Goal: Task Accomplishment & Management: Use online tool/utility

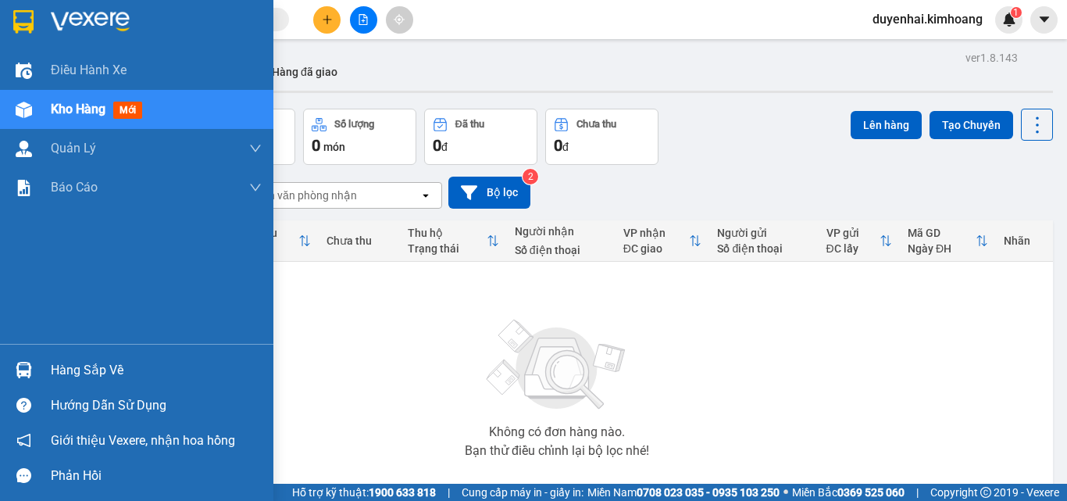
click at [73, 376] on div "Hàng sắp về" at bounding box center [156, 370] width 211 height 23
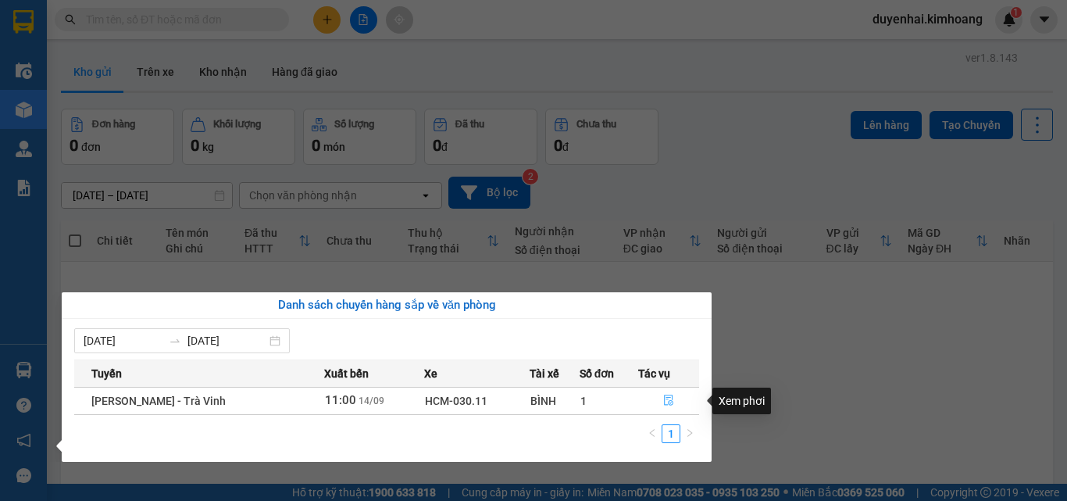
click at [664, 400] on icon "file-done" at bounding box center [668, 400] width 11 height 11
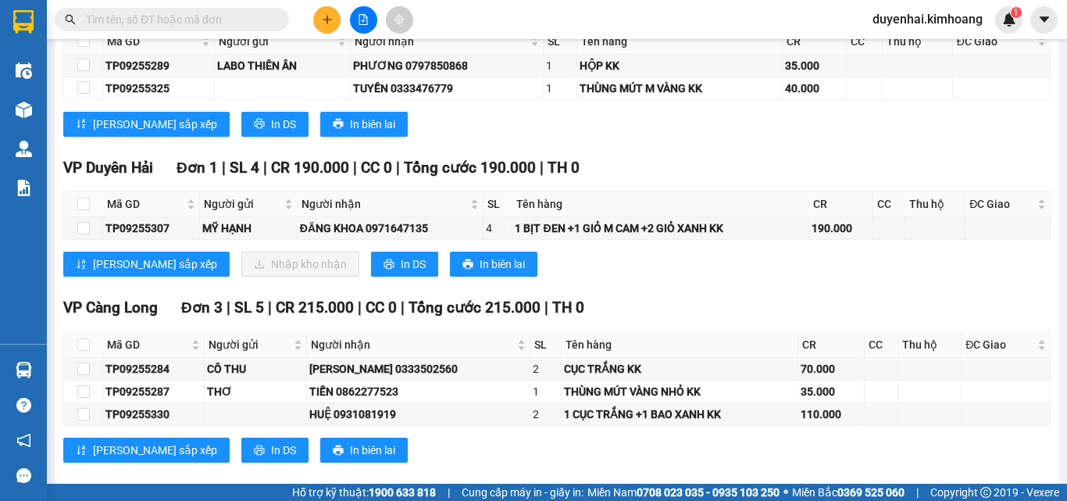
scroll to position [1732, 0]
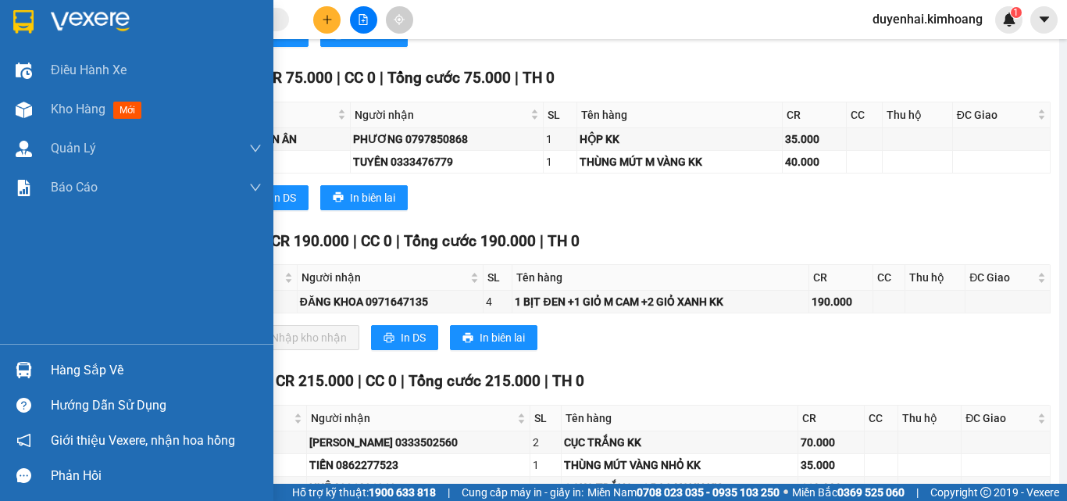
click at [71, 365] on div "Hàng sắp về" at bounding box center [156, 370] width 211 height 23
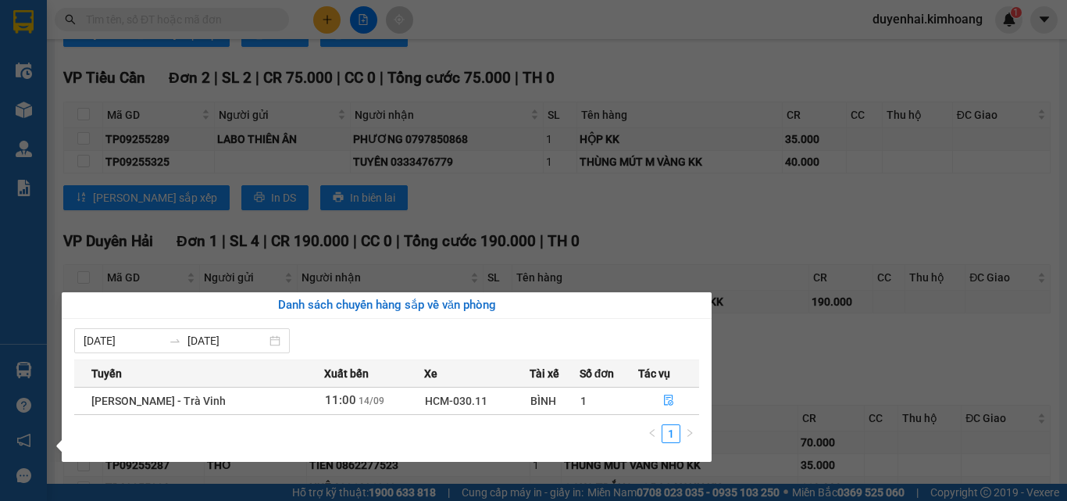
drag, startPoint x: 800, startPoint y: 220, endPoint x: 623, endPoint y: 243, distance: 178.8
click at [800, 221] on section "Kết quả tìm kiếm ( 0 ) Bộ lọc No Data duyenhai.kimhoang 1 Điều hành xe Kho hàng…" at bounding box center [533, 250] width 1067 height 501
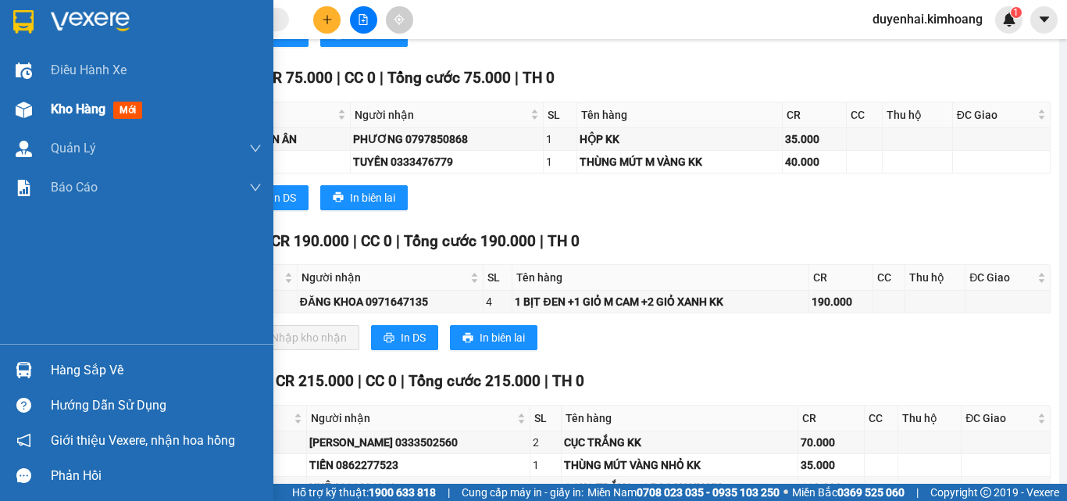
click at [88, 116] on span "Kho hàng" at bounding box center [78, 109] width 55 height 15
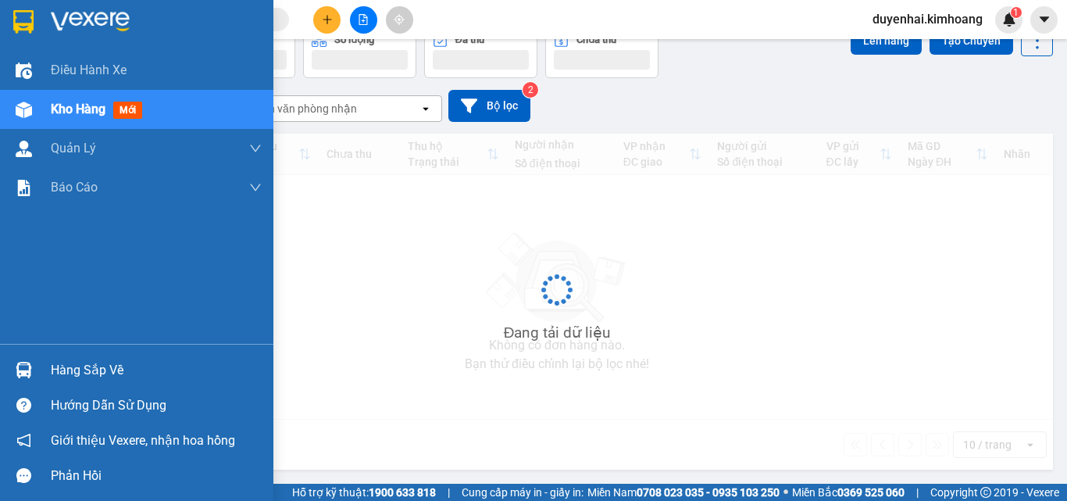
scroll to position [87, 0]
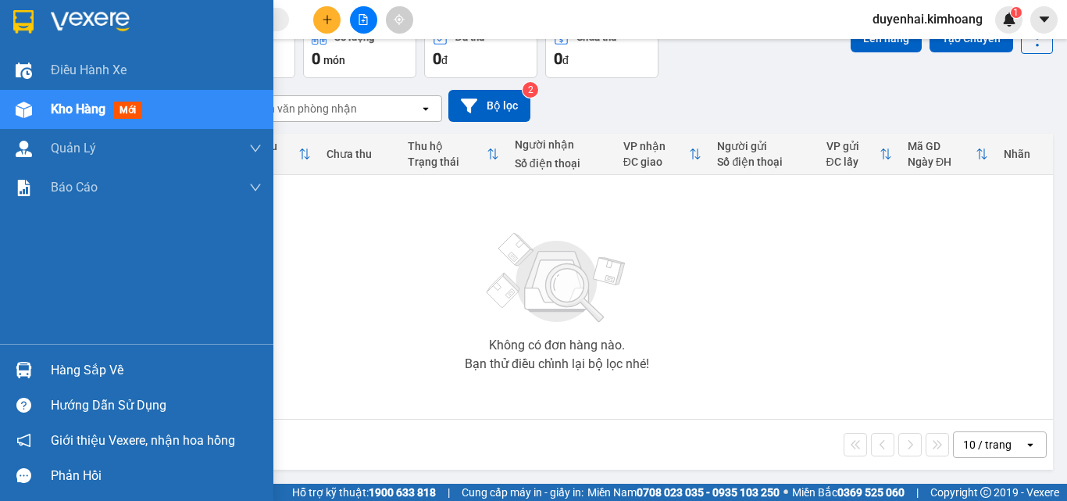
click at [89, 366] on div "Hàng sắp về" at bounding box center [156, 370] width 211 height 23
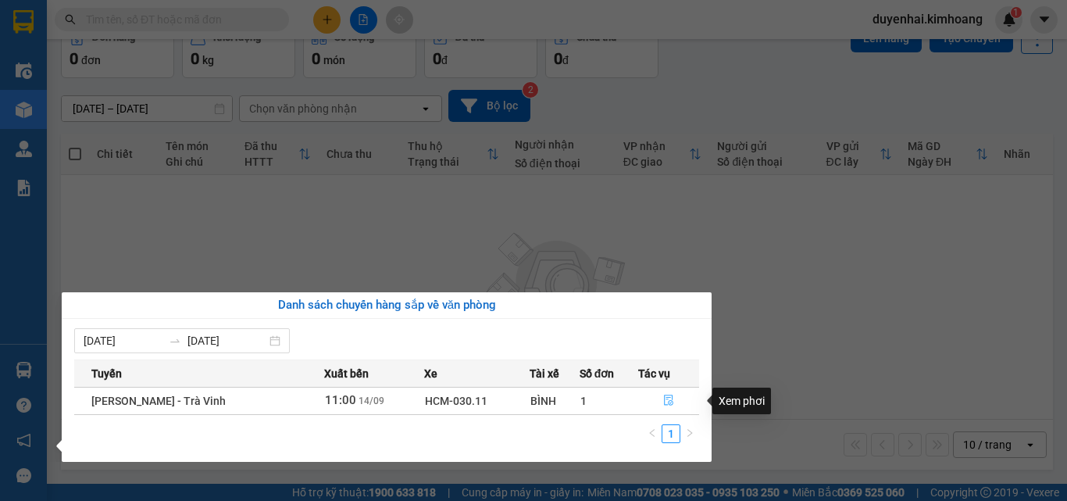
click at [656, 404] on button "button" at bounding box center [669, 400] width 60 height 25
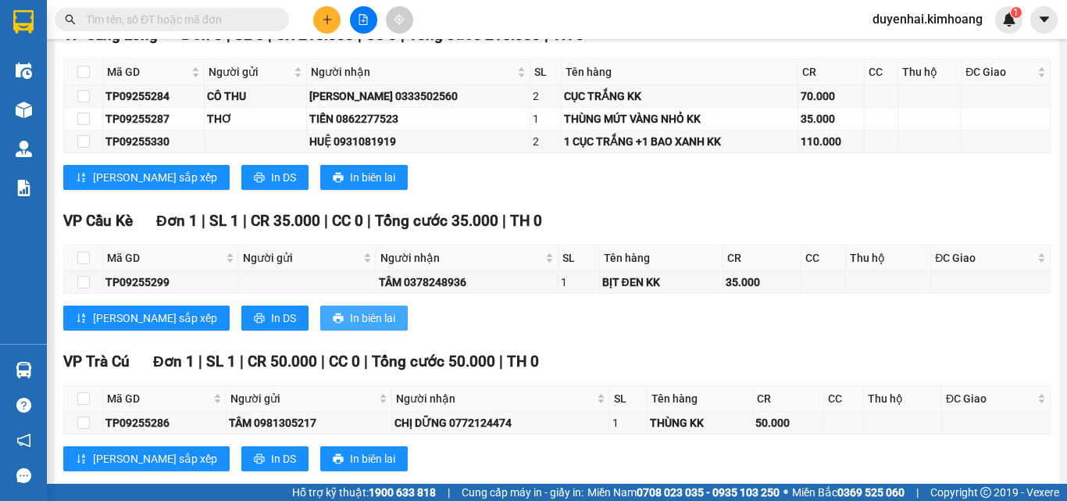
scroll to position [2123, 0]
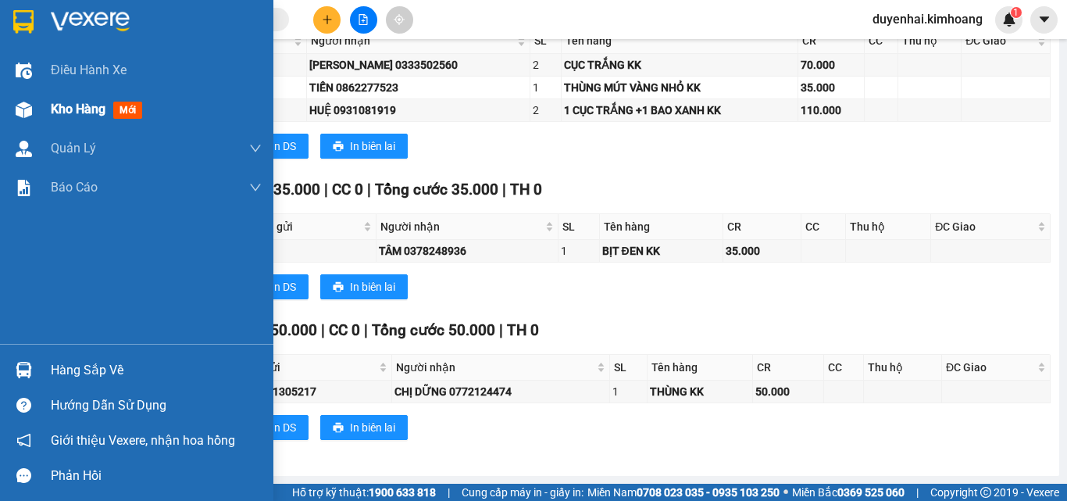
click at [63, 118] on div "Kho hàng mới" at bounding box center [100, 109] width 98 height 20
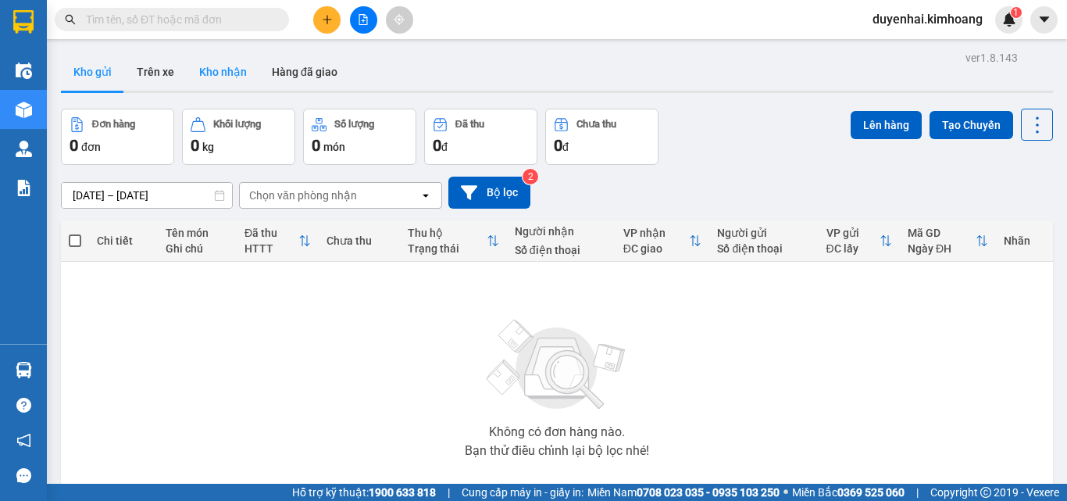
click at [239, 77] on button "Kho nhận" at bounding box center [223, 72] width 73 height 38
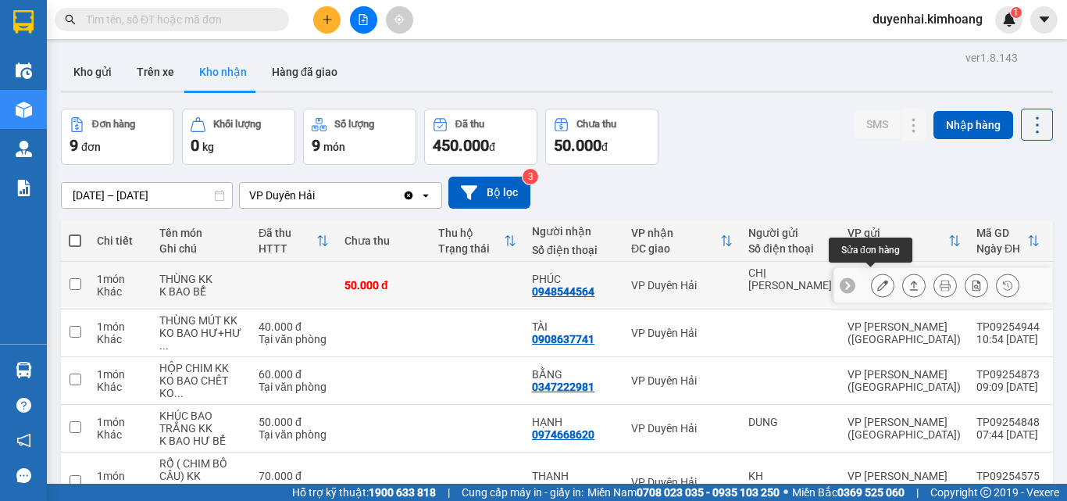
click at [872, 282] on button at bounding box center [883, 285] width 22 height 27
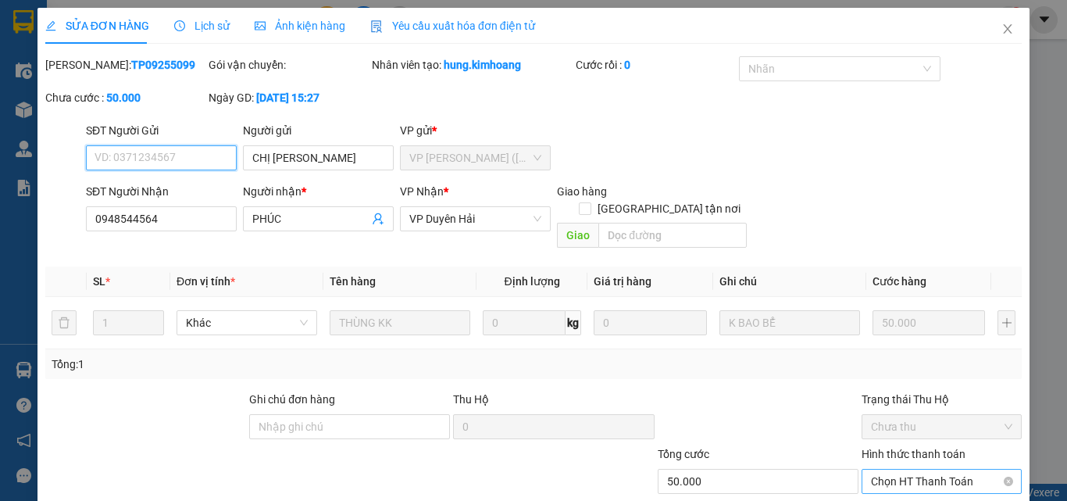
type input "CHỊ [PERSON_NAME]"
type input "0948544564"
type input "PHÚC"
type input "50.000"
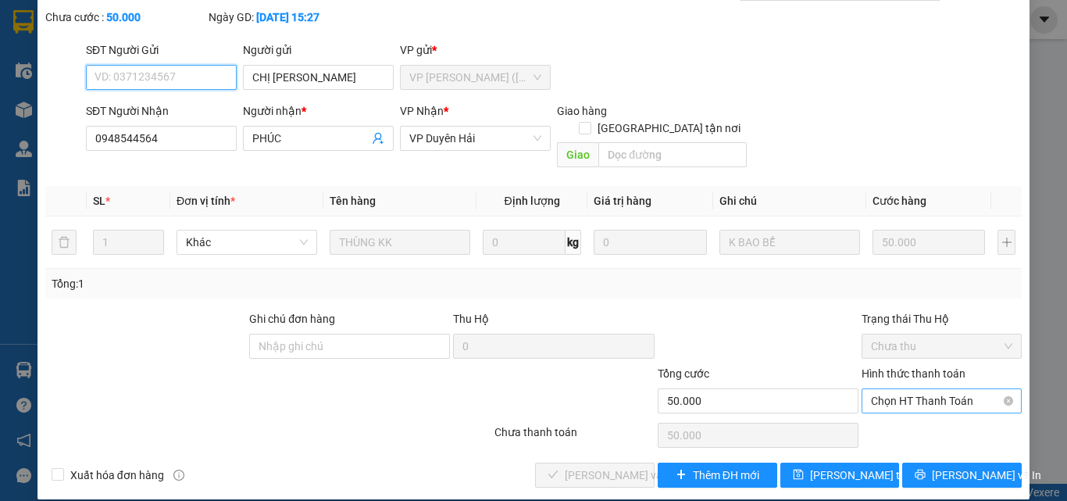
click at [877, 389] on span "Chọn HT Thanh Toán" at bounding box center [941, 400] width 141 height 23
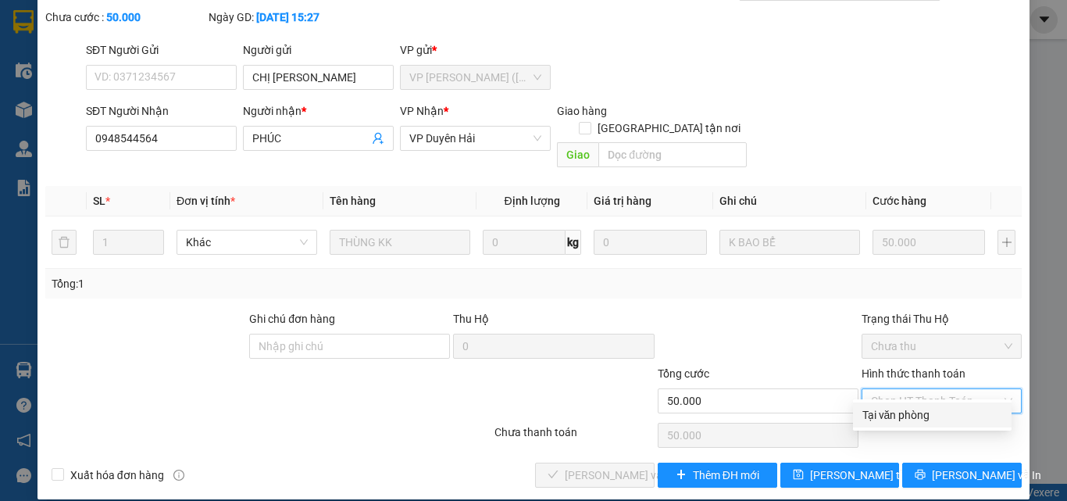
click at [884, 420] on div "Tại văn phòng" at bounding box center [933, 414] width 140 height 17
type input "0"
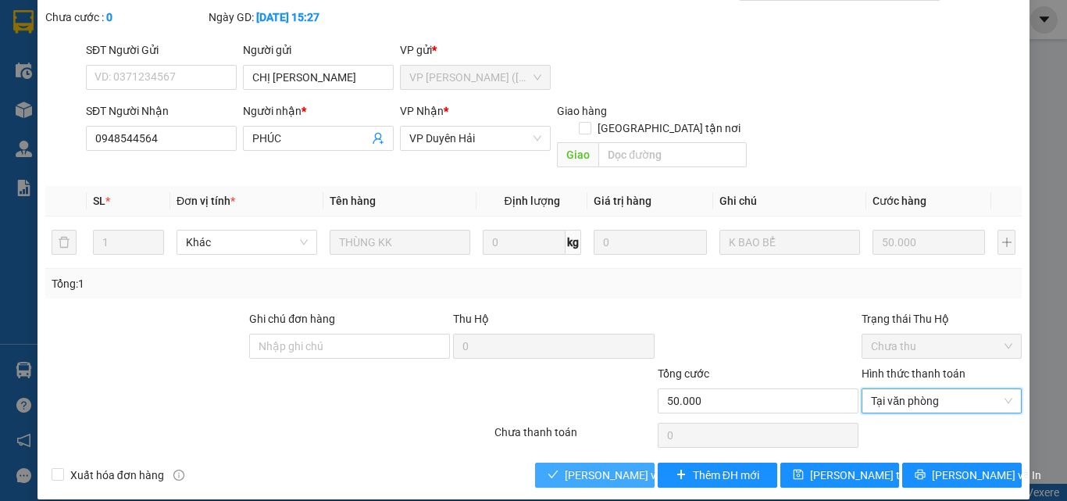
click at [581, 466] on span "[PERSON_NAME] và Giao hàng" at bounding box center [640, 474] width 150 height 17
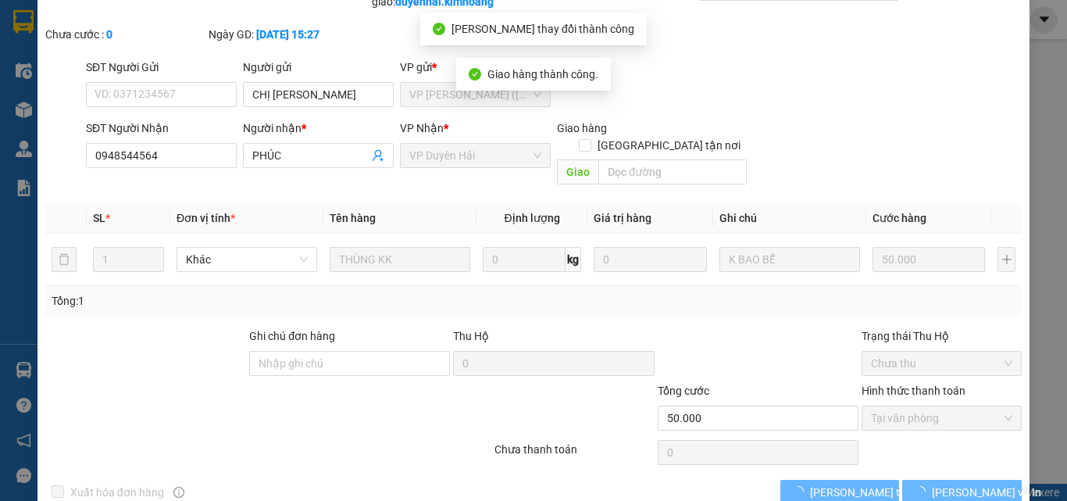
scroll to position [0, 0]
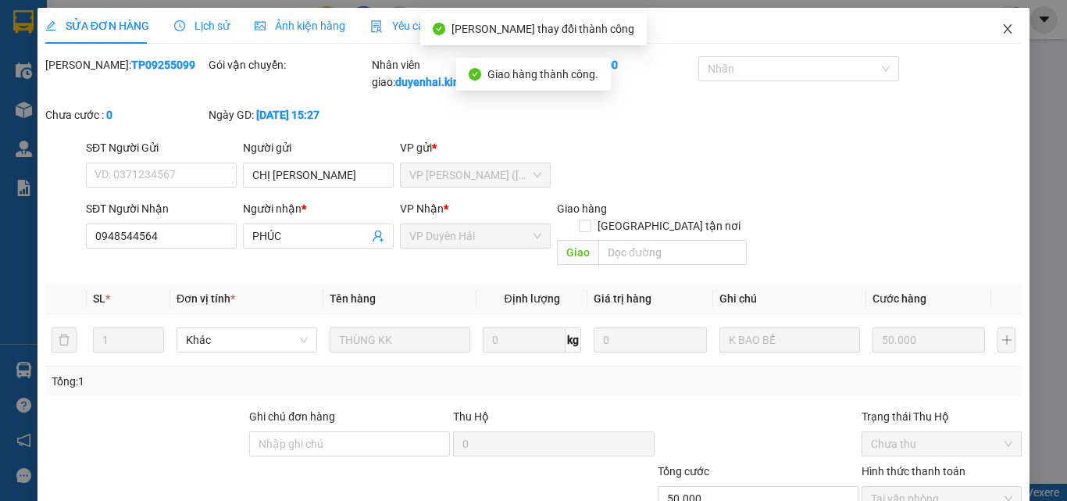
click at [1002, 32] on icon "close" at bounding box center [1008, 29] width 13 height 13
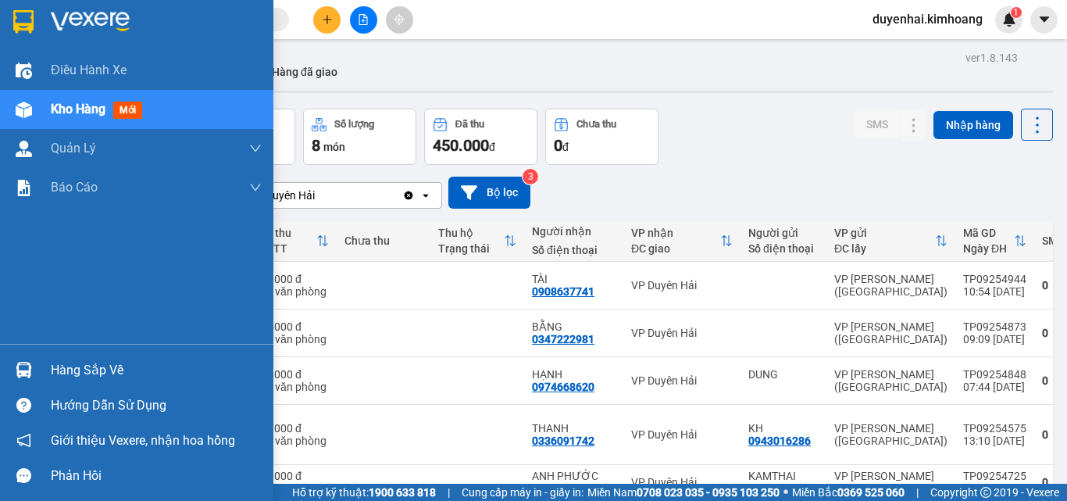
click at [89, 365] on div "Hàng sắp về" at bounding box center [156, 370] width 211 height 23
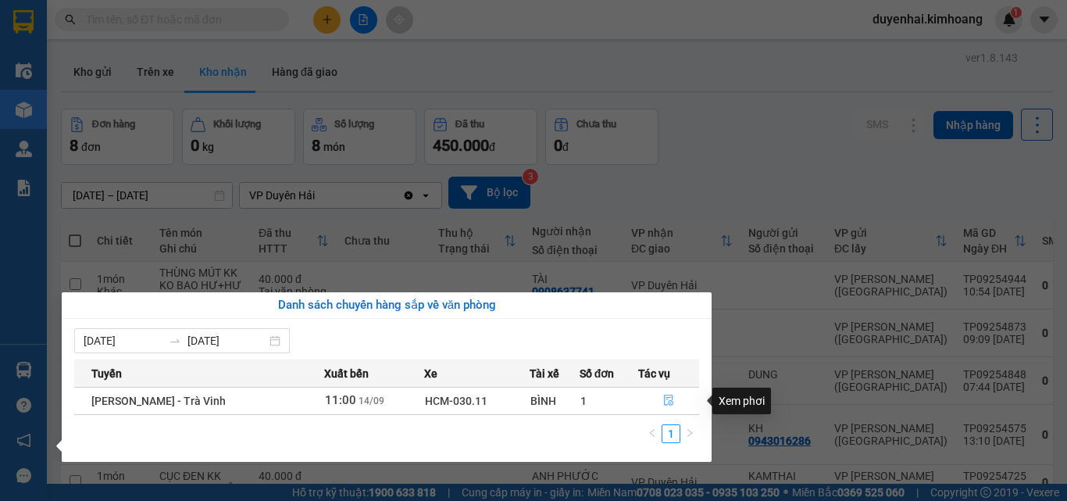
drag, startPoint x: 675, startPoint y: 404, endPoint x: 666, endPoint y: 398, distance: 10.9
click at [666, 398] on button "button" at bounding box center [669, 400] width 60 height 25
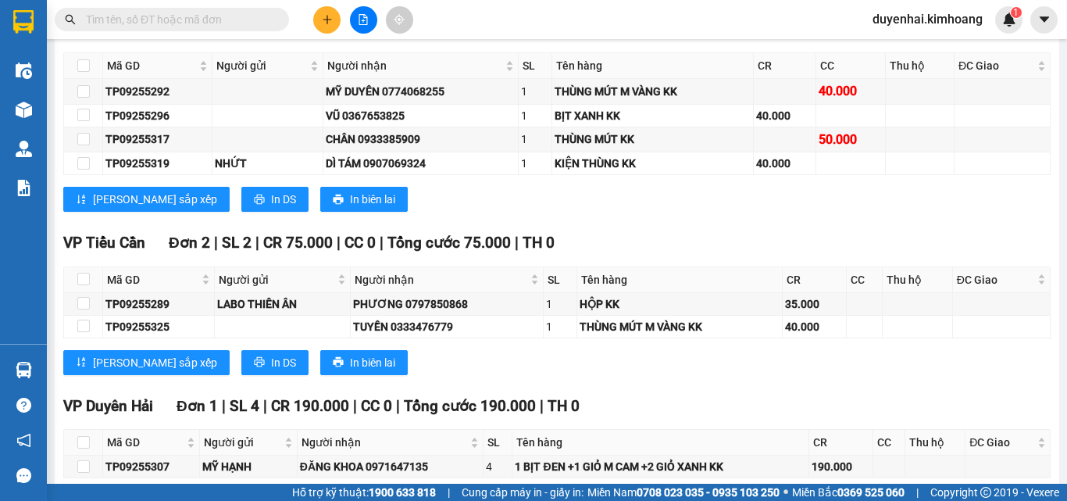
scroll to position [1641, 0]
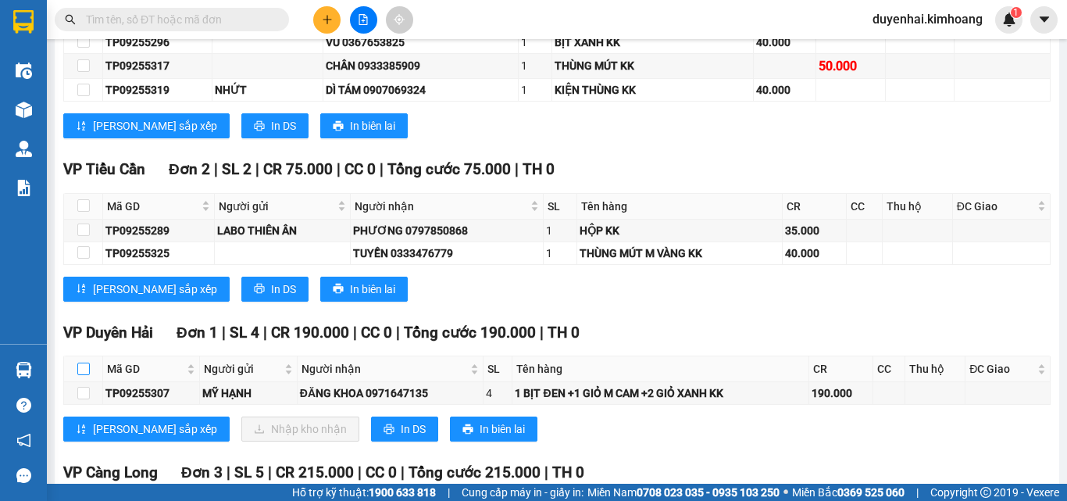
click at [78, 375] on input "checkbox" at bounding box center [83, 369] width 13 height 13
checkbox input "true"
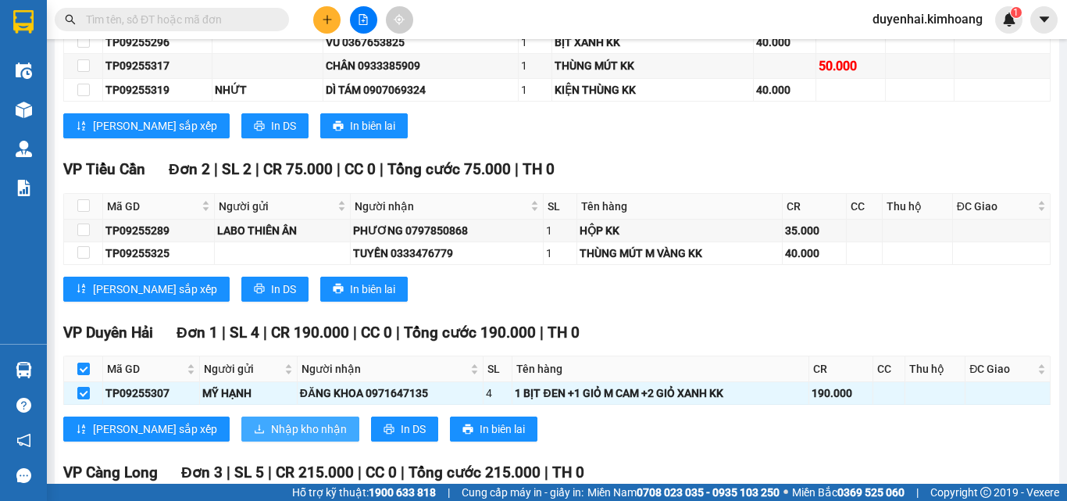
click at [271, 438] on span "Nhập kho nhận" at bounding box center [309, 428] width 76 height 17
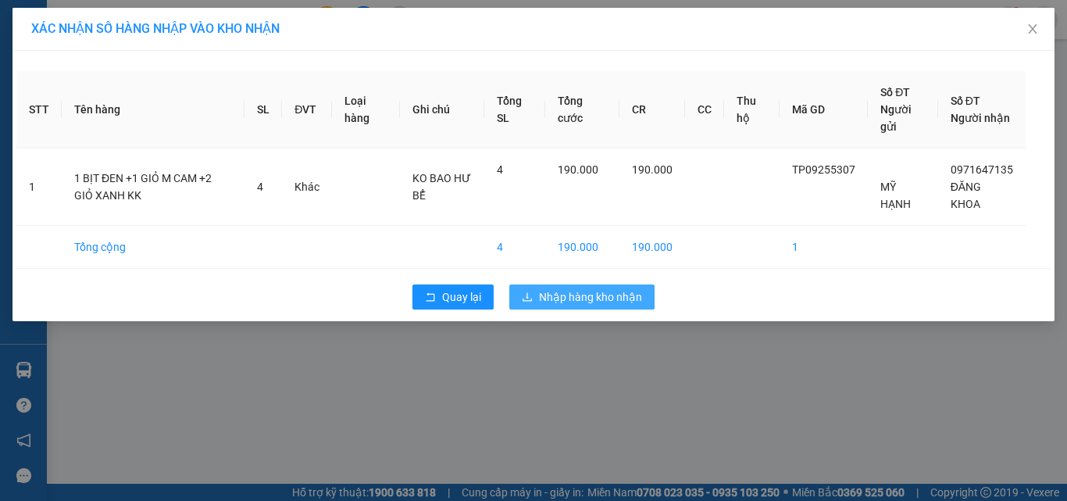
click at [588, 298] on span "Nhập hàng kho nhận" at bounding box center [590, 296] width 103 height 17
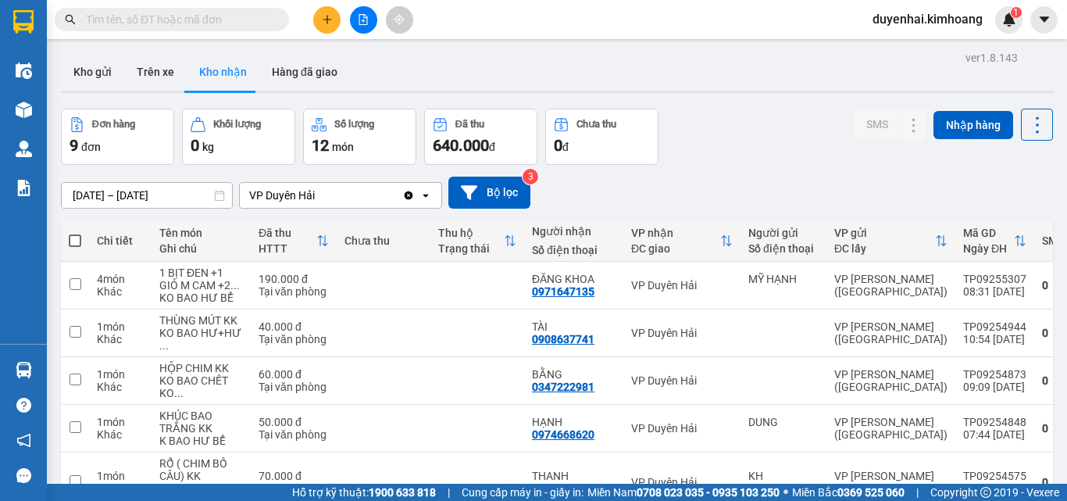
click at [211, 24] on input "text" at bounding box center [178, 19] width 184 height 17
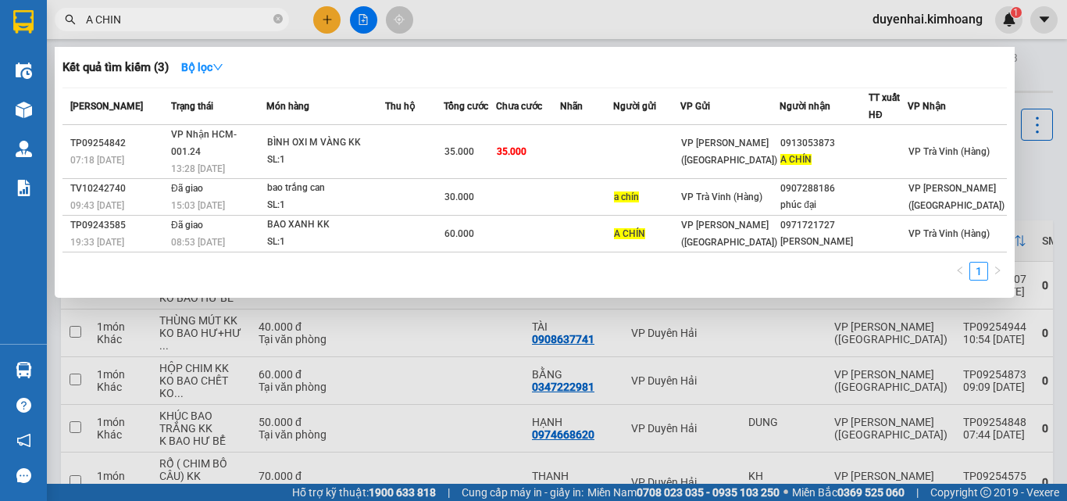
type input "A CHIN"
click at [1038, 182] on div at bounding box center [533, 250] width 1067 height 501
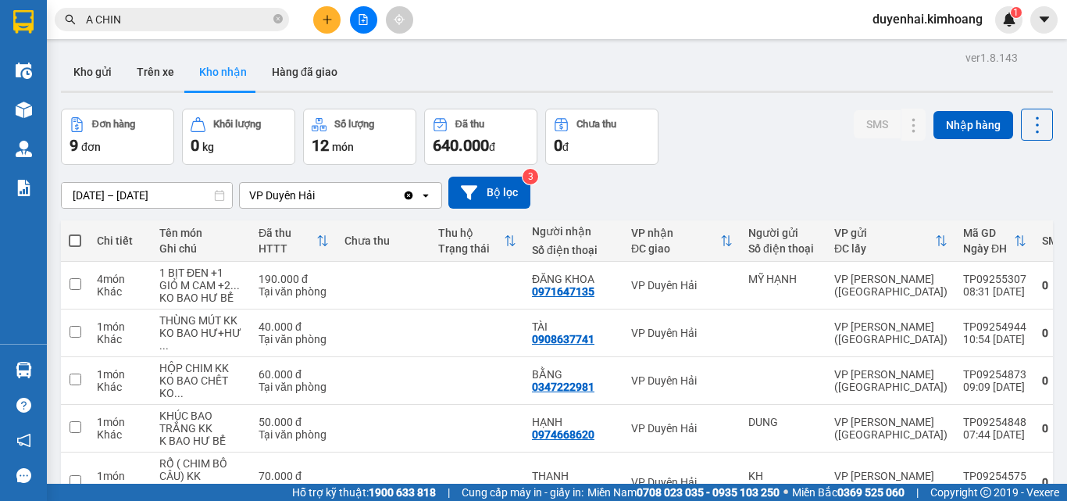
click at [151, 19] on input "A CHIN" at bounding box center [178, 19] width 184 height 17
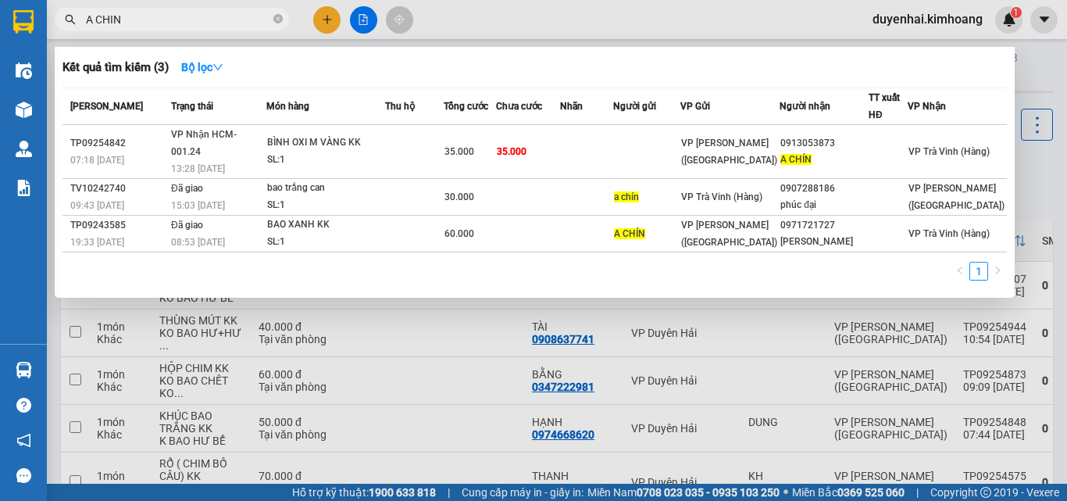
click at [1034, 200] on div at bounding box center [533, 250] width 1067 height 501
click at [224, 21] on input "A CHIN" at bounding box center [178, 19] width 184 height 17
drag, startPoint x: 1066, startPoint y: 52, endPoint x: 1038, endPoint y: 95, distance: 52.4
click at [1056, 68] on div at bounding box center [533, 250] width 1067 height 501
